Goal: Task Accomplishment & Management: Complete application form

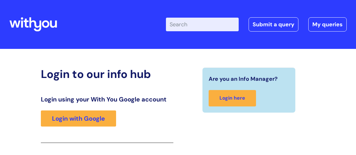
scroll to position [102, 0]
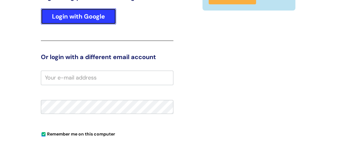
click at [93, 16] on link "Login with Google" at bounding box center [78, 16] width 75 height 16
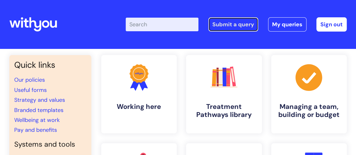
click at [228, 25] on link "Submit a query" at bounding box center [233, 24] width 50 height 14
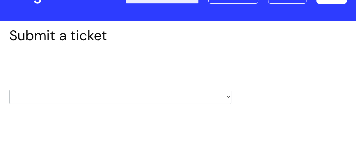
scroll to position [56, 0]
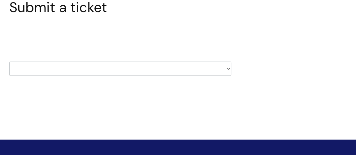
click at [228, 68] on select "HR / People IT and Support Clinical Drug Alerts Finance Accounts Data Support T…" at bounding box center [120, 69] width 222 height 14
select select "finance_accounts"
click at [9, 62] on select "HR / People IT and Support Clinical Drug Alerts Finance Accounts Data Support T…" at bounding box center [120, 69] width 222 height 14
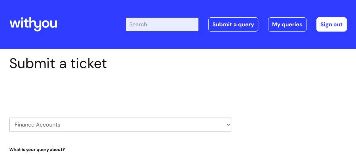
select select "80004286569"
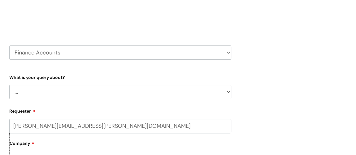
scroll to position [84, 0]
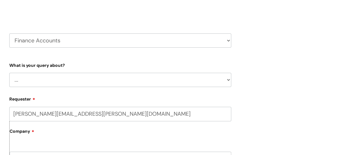
click at [226, 79] on select "... Finance Systems Finance Requests (inc. Expenses) Invoices Research" at bounding box center [120, 80] width 222 height 14
select select "Finance Requests (inc. Expenses)"
click at [9, 73] on select "... Finance Systems Finance Requests (inc. Expenses) Invoices Research" at bounding box center [120, 80] width 222 height 14
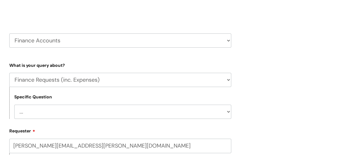
click at [192, 110] on select "... Budgets Expenses Getting Edits/Revisions New Supplier Purchase cards/ Petty…" at bounding box center [122, 111] width 217 height 14
select select "New Supplier"
click at [14, 104] on select "... Budgets Expenses Getting Edits/Revisions New Supplier Purchase cards/ Petty…" at bounding box center [122, 111] width 217 height 14
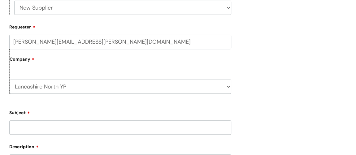
scroll to position [197, 0]
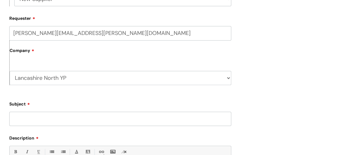
click at [142, 121] on input "Subject" at bounding box center [120, 119] width 222 height 14
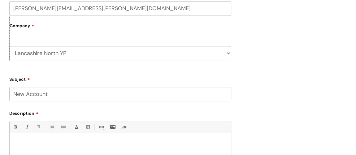
scroll to position [253, 0]
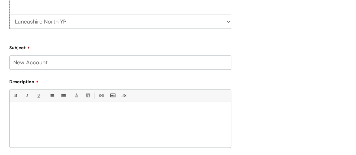
type input "New Account"
click at [65, 113] on p at bounding box center [120, 112] width 212 height 6
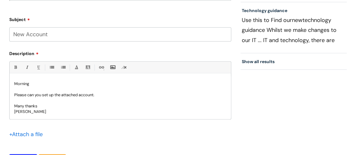
scroll to position [309, 0]
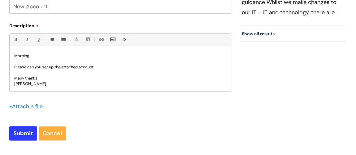
click at [32, 105] on input "file" at bounding box center [24, 106] width 31 height 8
click at [36, 108] on input "file" at bounding box center [24, 106] width 31 height 8
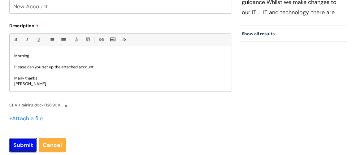
click at [24, 144] on input "Submit" at bounding box center [23, 145] width 28 height 14
type input "Please Wait..."
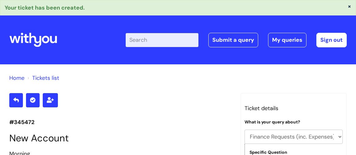
select select "Finance Requests (inc. Expenses)"
select select "New Supplier"
click at [342, 42] on link "Sign out" at bounding box center [331, 40] width 30 height 14
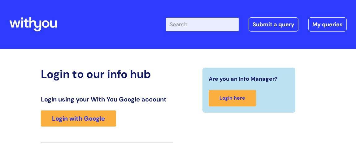
scroll to position [102, 0]
